Goal: Task Accomplishment & Management: Complete application form

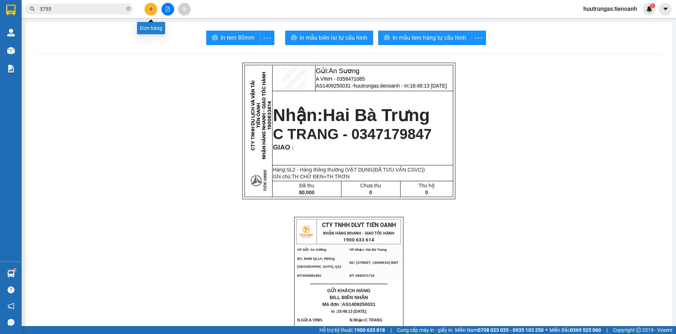
click at [151, 9] on icon "plus" at bounding box center [151, 8] width 5 height 5
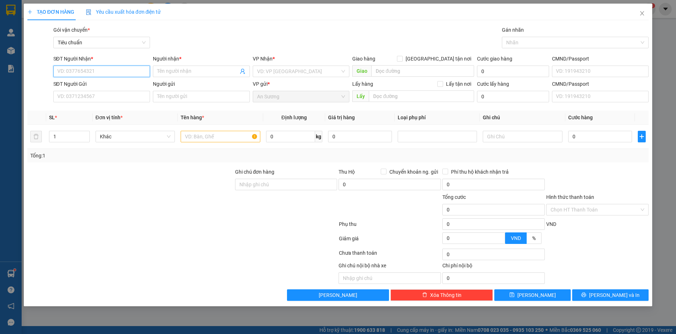
click at [100, 67] on input "SĐT Người Nhận *" at bounding box center [101, 72] width 97 height 12
type input "0987071013"
click at [128, 87] on div "0987071013 - Phương Anh" at bounding box center [102, 86] width 88 height 8
type input "Phương Anh"
type input "50.000"
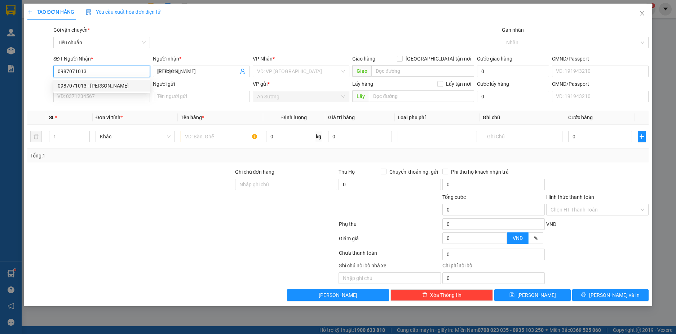
type input "50.000"
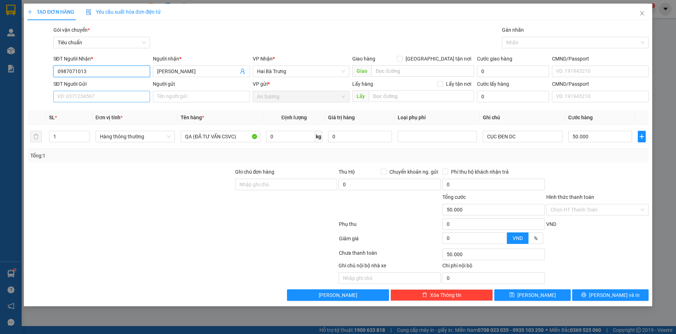
type input "0987071013"
click at [135, 94] on input "SĐT Người Gửi" at bounding box center [101, 97] width 97 height 12
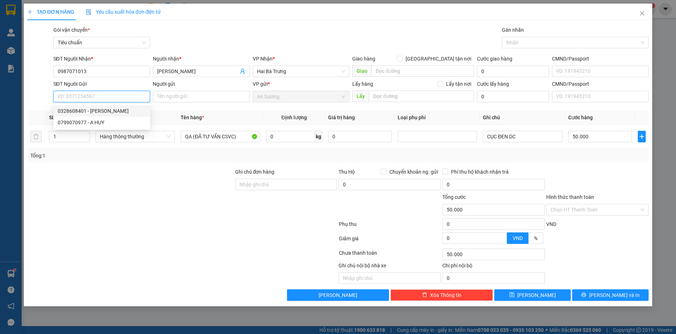
click at [111, 112] on div "0328608401 - C Trang" at bounding box center [102, 111] width 88 height 8
type input "0328608401"
type input "C Trang"
click at [168, 141] on span "Hàng thông thường" at bounding box center [135, 136] width 71 height 11
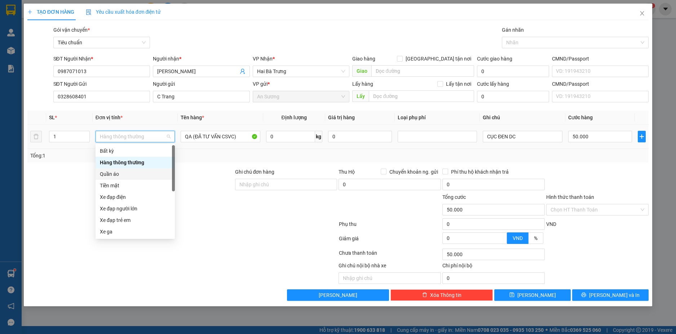
click at [120, 172] on div "Quần áo" at bounding box center [135, 174] width 71 height 8
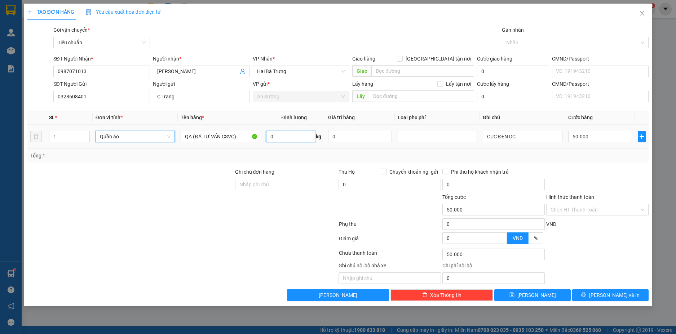
click at [298, 141] on input "0" at bounding box center [290, 137] width 49 height 12
type input "0"
click at [298, 141] on input "0" at bounding box center [290, 137] width 49 height 12
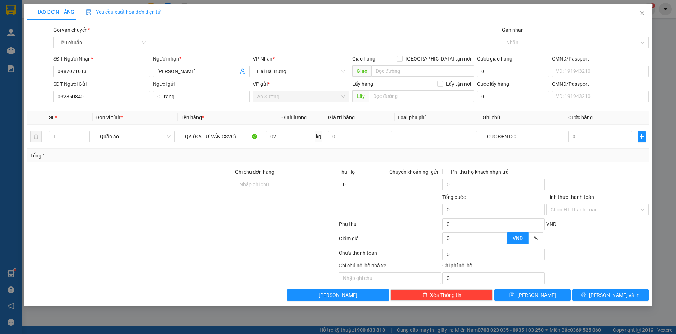
type input "2"
click at [510, 153] on div "Tổng: 1" at bounding box center [338, 156] width 616 height 8
type input "30.000"
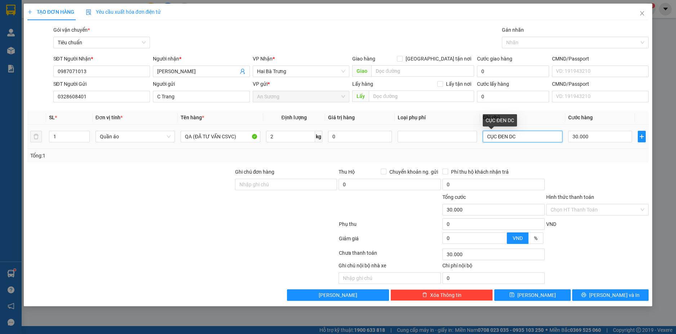
click at [526, 136] on input "CỤC ĐEN DC" at bounding box center [522, 137] width 79 height 12
type input "CỤC ĐEN BNL"
click at [623, 208] on input "Hình thức thanh toán" at bounding box center [595, 209] width 89 height 11
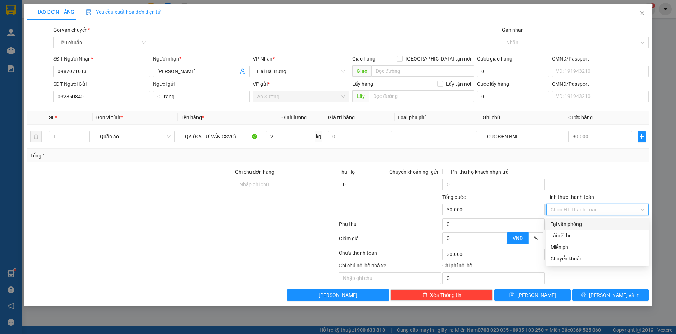
click at [600, 221] on div "Tại văn phòng" at bounding box center [598, 224] width 94 height 8
type input "0"
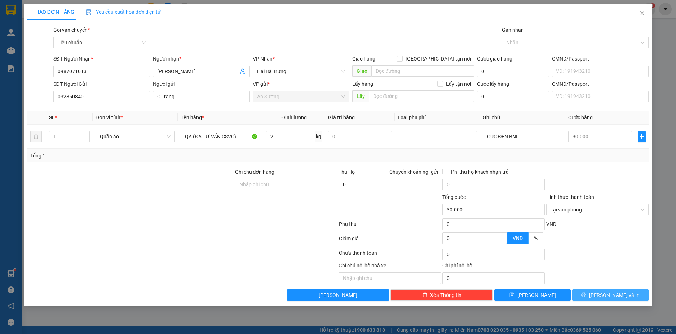
click at [617, 290] on button "Lưu và In" at bounding box center [610, 296] width 76 height 12
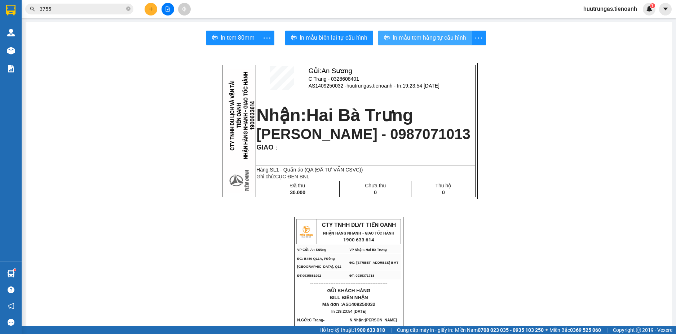
click at [406, 34] on span "In mẫu tem hàng tự cấu hình" at bounding box center [430, 37] width 74 height 9
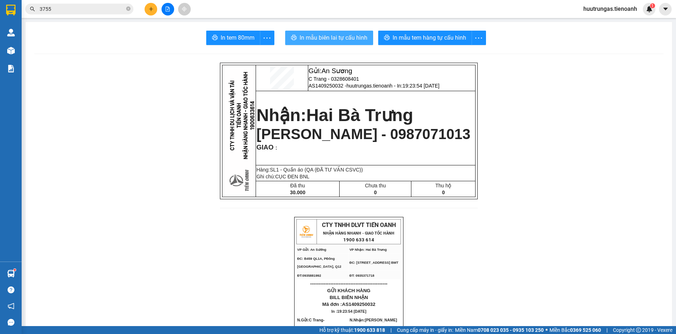
click at [344, 35] on span "In mẫu biên lai tự cấu hình" at bounding box center [334, 37] width 68 height 9
click at [151, 8] on icon "plus" at bounding box center [151, 8] width 5 height 5
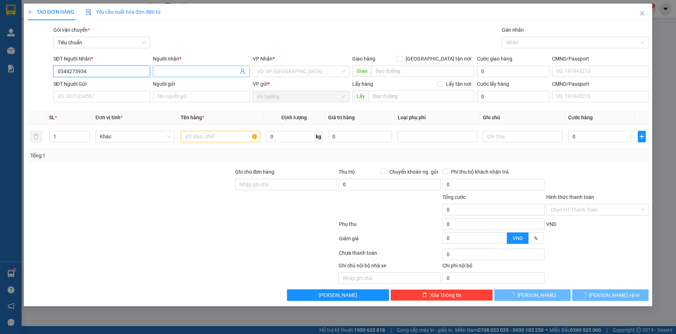
type input "0344273934"
click at [164, 72] on input "Người nhận *" at bounding box center [197, 71] width 81 height 8
drag, startPoint x: 88, startPoint y: 70, endPoint x: 43, endPoint y: 70, distance: 45.4
click at [43, 70] on div "SĐT Người Nhận * 0344273934 0344273934 Người nhận * Tên người nhận VP Nhận * VD…" at bounding box center [338, 67] width 623 height 25
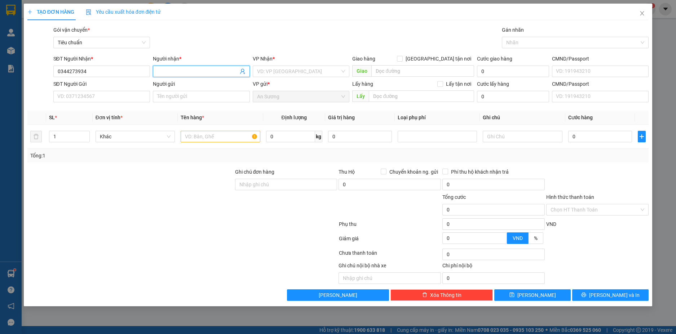
click at [202, 73] on input "Người nhận *" at bounding box center [197, 71] width 81 height 8
type input "NO NAME"
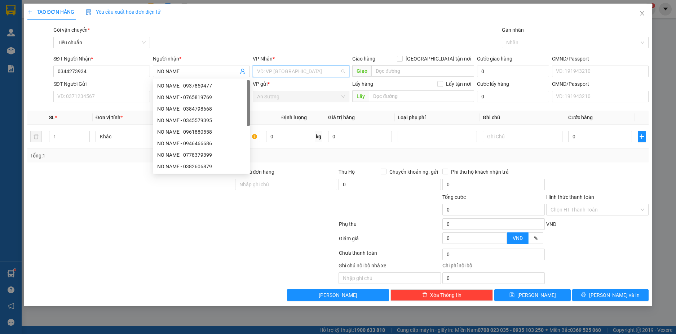
click at [273, 70] on input "search" at bounding box center [298, 71] width 83 height 11
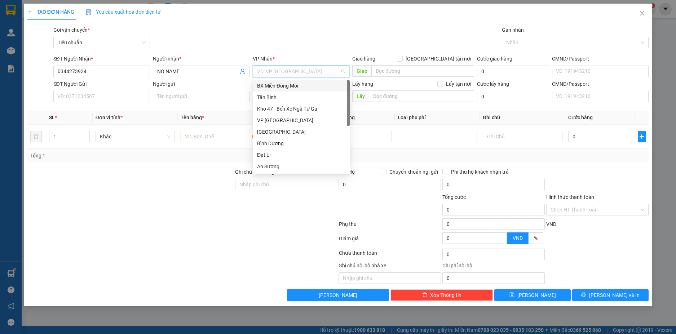
type input "C"
click at [275, 95] on div "[PERSON_NAME]" at bounding box center [301, 97] width 88 height 8
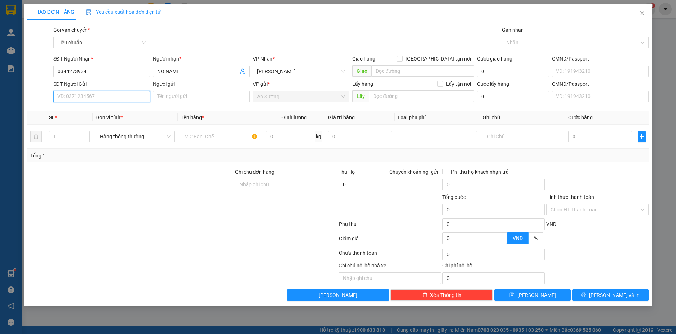
click at [99, 96] on input "SĐT Người Gửi" at bounding box center [101, 97] width 97 height 12
type input "0983544960"
click at [181, 97] on input "Người gửi" at bounding box center [201, 97] width 97 height 12
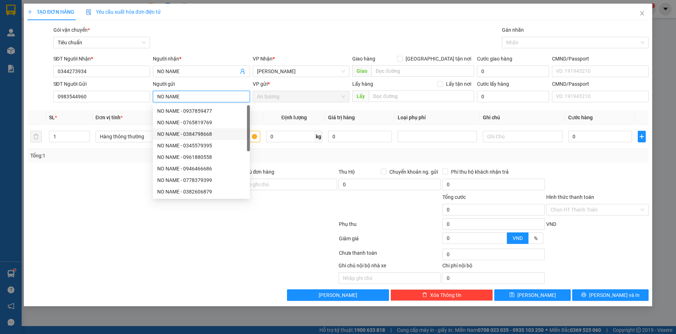
type input "NO NAME"
click at [109, 185] on div at bounding box center [131, 180] width 208 height 25
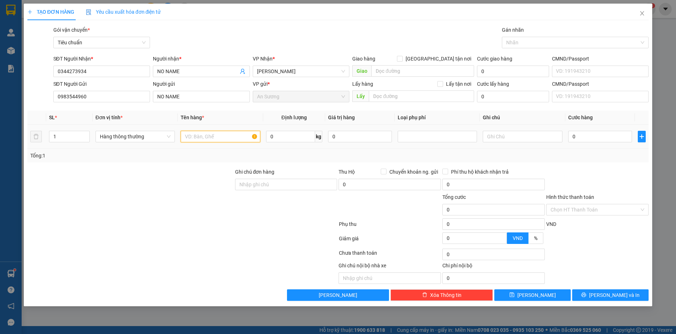
click at [198, 137] on input "text" at bounding box center [220, 137] width 79 height 12
type input "G"
type input "TP(ĐÃ TƯ VẤN CSVC)"
click at [287, 135] on input "0" at bounding box center [290, 137] width 49 height 12
type input "30"
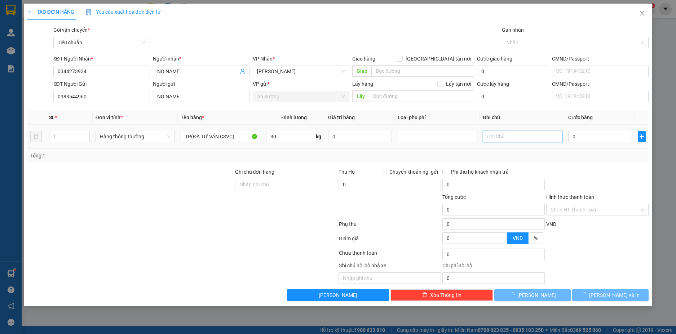
click at [517, 134] on input "text" at bounding box center [522, 137] width 79 height 12
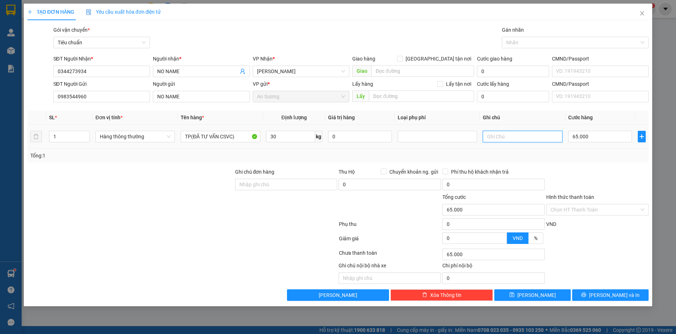
type input "65.000"
type input "TXT"
click at [592, 129] on div "65.000" at bounding box center [600, 136] width 64 height 14
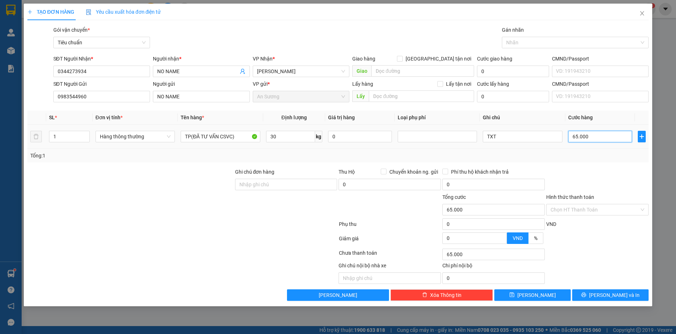
click at [593, 137] on input "65.000" at bounding box center [600, 137] width 64 height 12
type input "7"
type input "70"
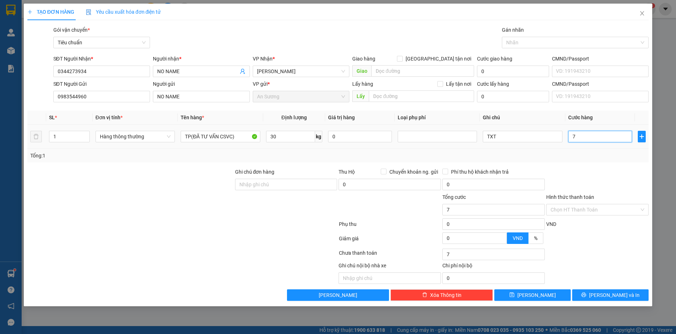
type input "70"
type input "70.000"
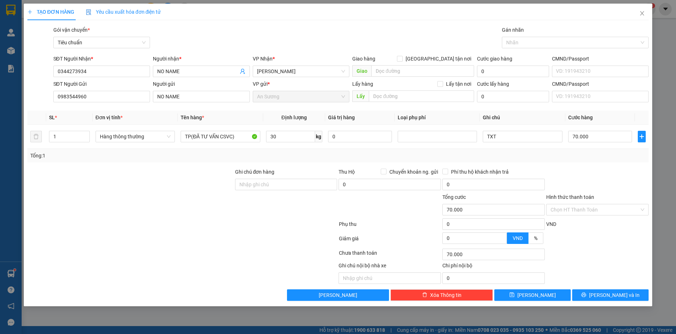
drag, startPoint x: 596, startPoint y: 152, endPoint x: 597, endPoint y: 158, distance: 5.5
click at [596, 153] on div "Tổng: 1" at bounding box center [338, 156] width 616 height 8
click at [620, 293] on span "Lưu và In" at bounding box center [614, 295] width 50 height 8
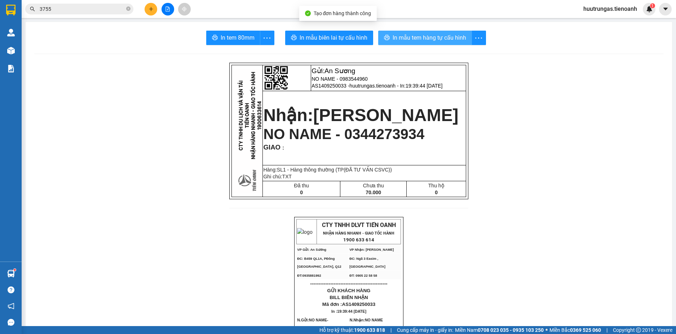
click at [408, 41] on span "In mẫu tem hàng tự cấu hình" at bounding box center [430, 37] width 74 height 9
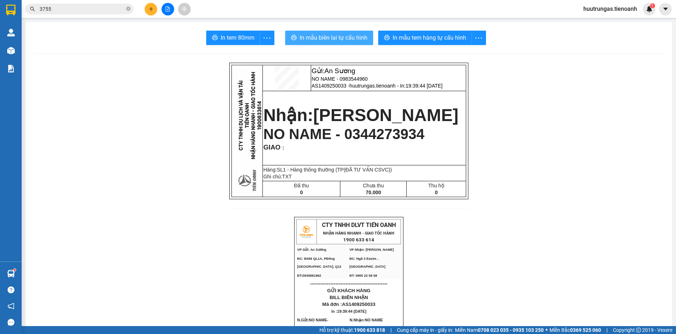
click at [322, 40] on span "In mẫu biên lai tự cấu hình" at bounding box center [334, 37] width 68 height 9
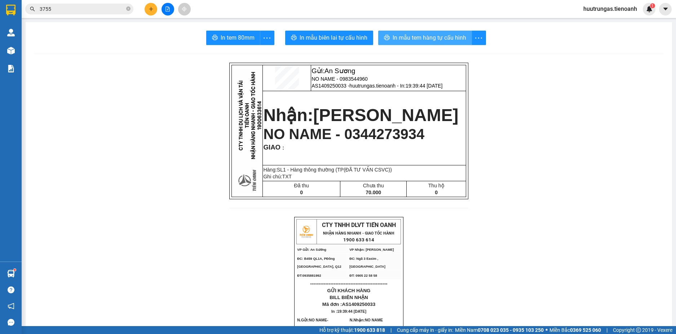
click at [427, 41] on span "In mẫu tem hàng tự cấu hình" at bounding box center [430, 37] width 74 height 9
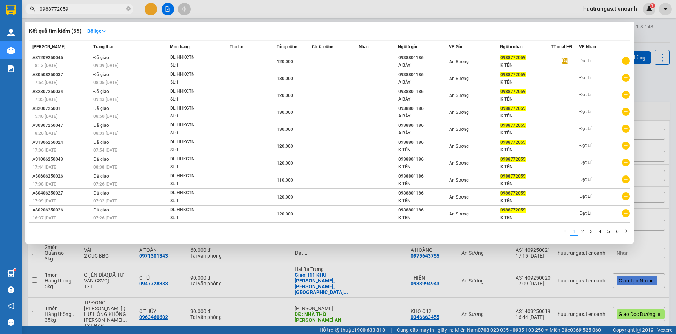
click at [85, 10] on input "0988772059" at bounding box center [82, 9] width 85 height 8
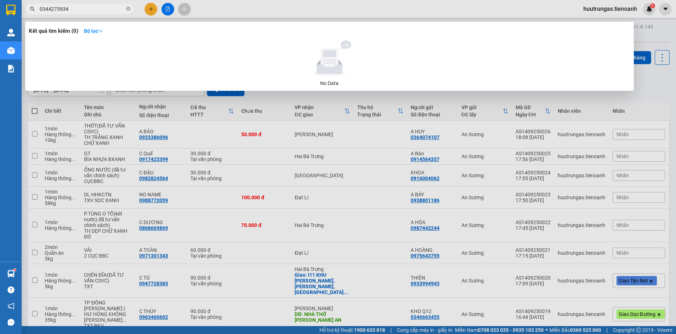
type input "0344273934"
